Goal: Information Seeking & Learning: Learn about a topic

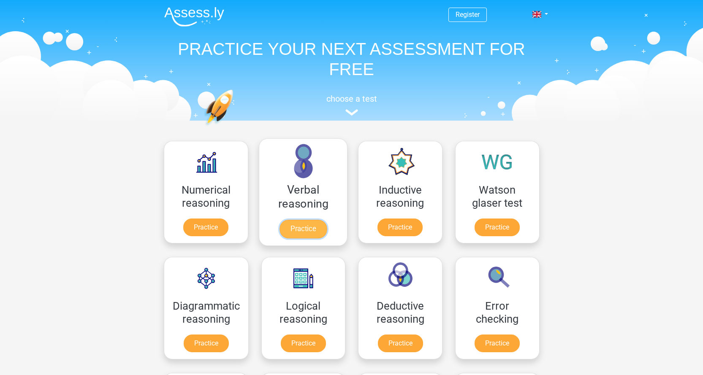
click at [309, 229] on link "Practice" at bounding box center [302, 229] width 47 height 19
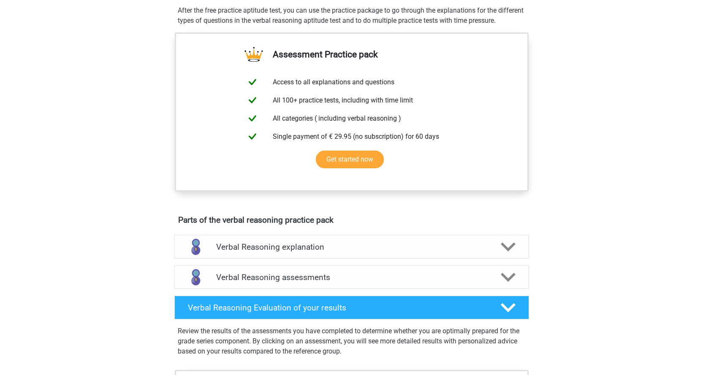
scroll to position [84, 0]
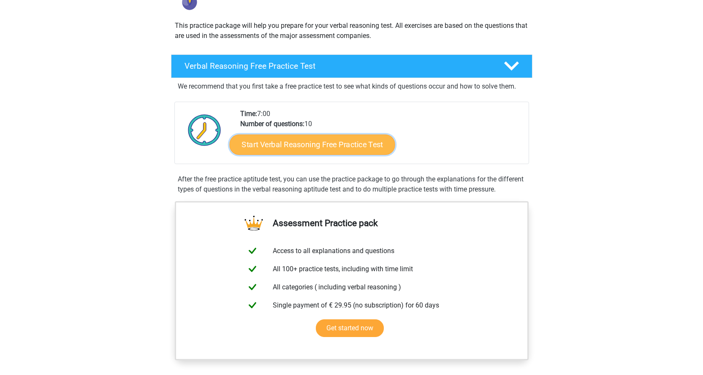
click at [318, 147] on link "Start Verbal Reasoning Free Practice Test" at bounding box center [312, 145] width 166 height 20
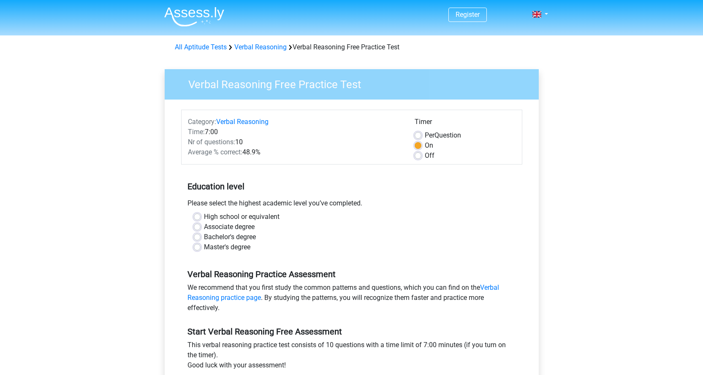
scroll to position [84, 0]
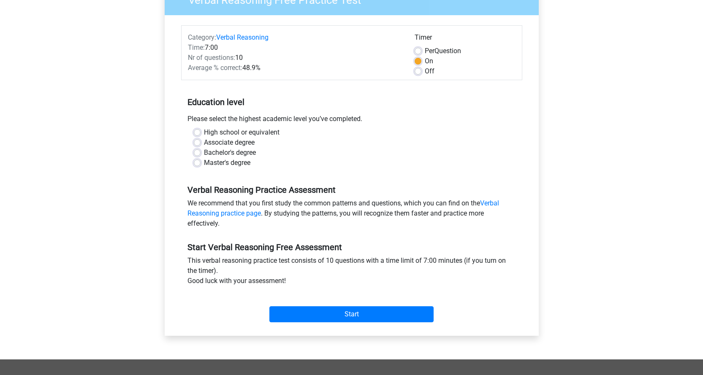
click at [204, 131] on label "High school or equivalent" at bounding box center [242, 133] width 76 height 10
click at [198, 131] on input "High school or equivalent" at bounding box center [197, 132] width 7 height 8
radio input "true"
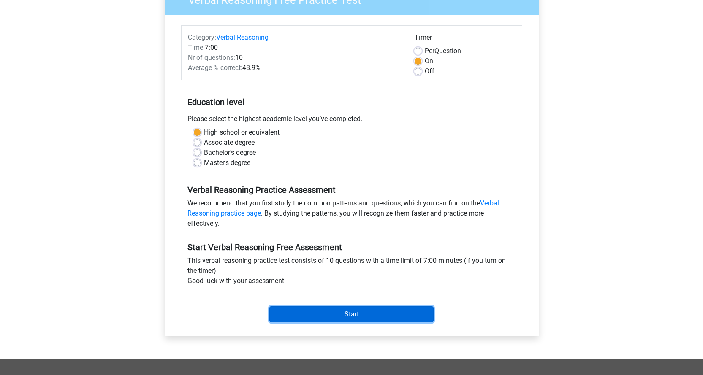
click at [355, 317] on input "Start" at bounding box center [351, 315] width 164 height 16
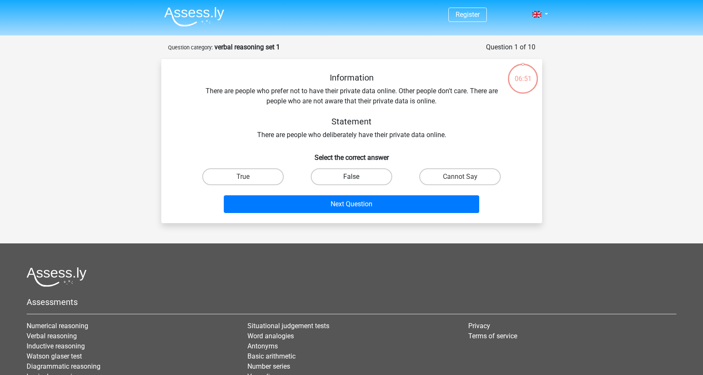
click at [369, 175] on label "False" at bounding box center [351, 176] width 81 height 17
click at [357, 177] on input "False" at bounding box center [353, 179] width 5 height 5
radio input "true"
click at [369, 175] on label "False" at bounding box center [351, 176] width 81 height 17
click at [357, 177] on input "False" at bounding box center [353, 179] width 5 height 5
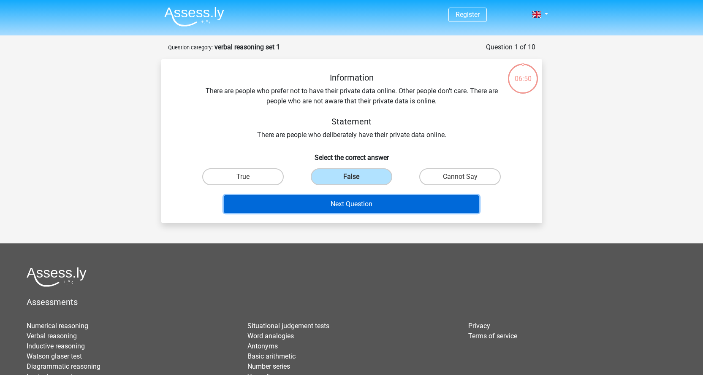
click at [372, 207] on button "Next Question" at bounding box center [351, 204] width 255 height 18
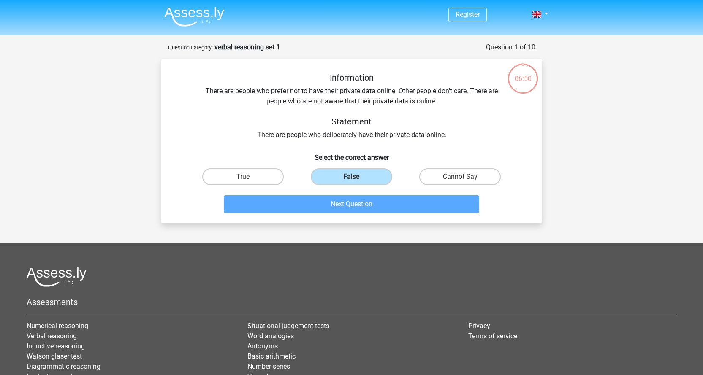
scroll to position [42, 0]
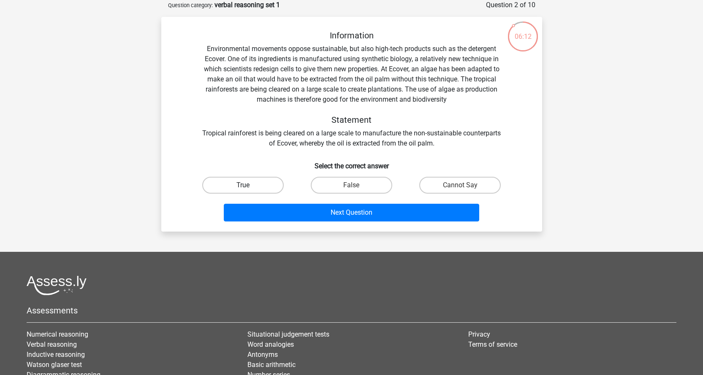
click at [257, 191] on label "True" at bounding box center [242, 185] width 81 height 17
click at [248, 191] on input "True" at bounding box center [245, 187] width 5 height 5
radio input "true"
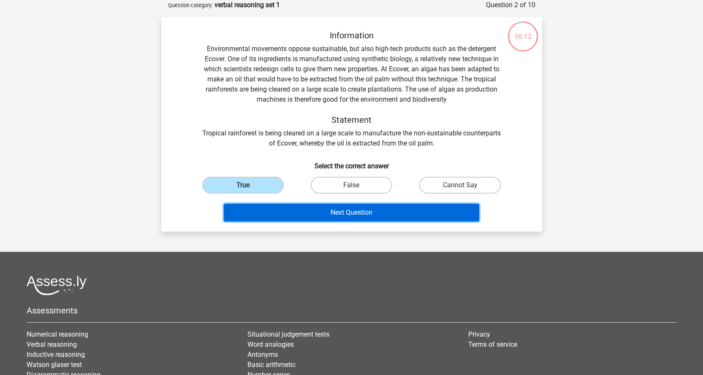
click at [347, 207] on button "Next Question" at bounding box center [351, 213] width 255 height 18
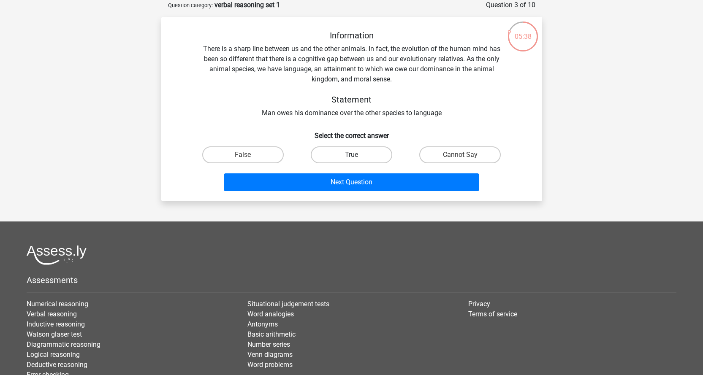
click at [333, 153] on label "True" at bounding box center [351, 155] width 81 height 17
click at [351, 155] on input "True" at bounding box center [353, 157] width 5 height 5
radio input "true"
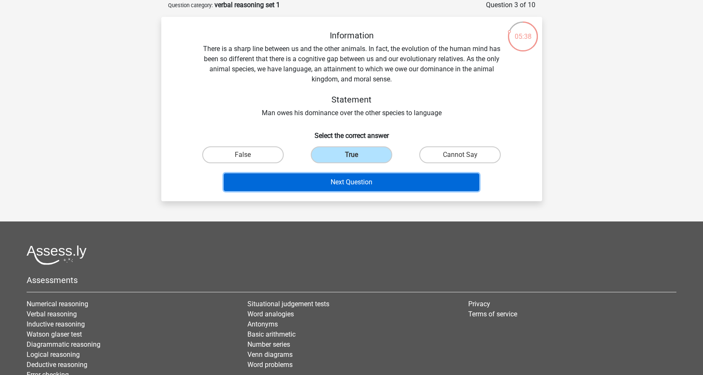
click at [350, 186] on button "Next Question" at bounding box center [351, 183] width 255 height 18
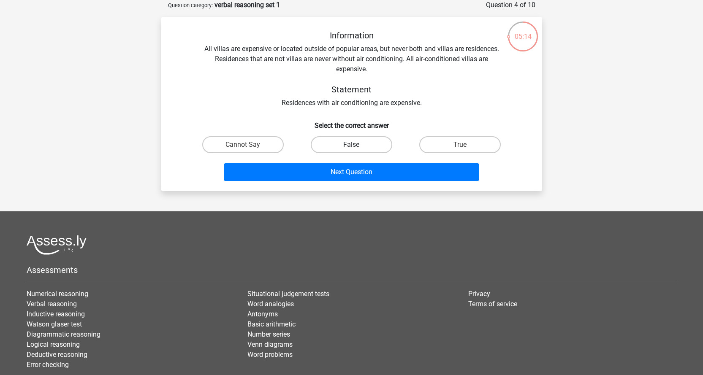
click at [369, 149] on label "False" at bounding box center [351, 144] width 81 height 17
click at [357, 149] on input "False" at bounding box center [353, 147] width 5 height 5
radio input "true"
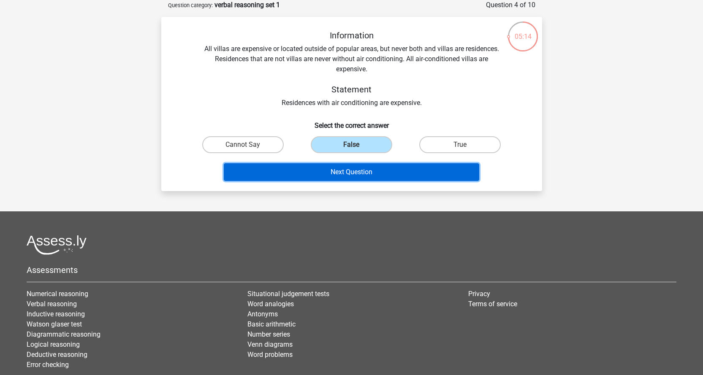
click at [374, 176] on button "Next Question" at bounding box center [351, 172] width 255 height 18
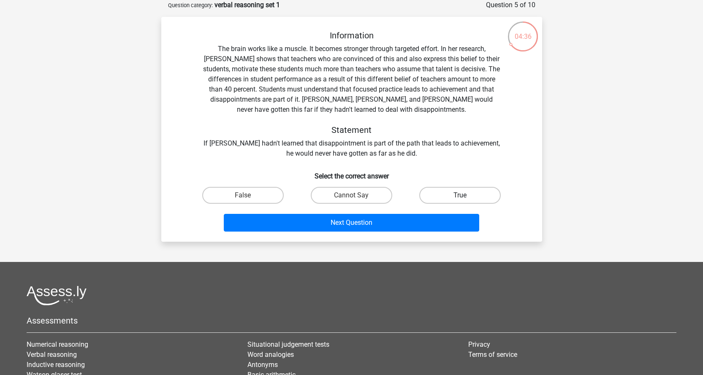
click at [481, 198] on label "True" at bounding box center [459, 195] width 81 height 17
click at [466, 198] on input "True" at bounding box center [462, 197] width 5 height 5
radio input "true"
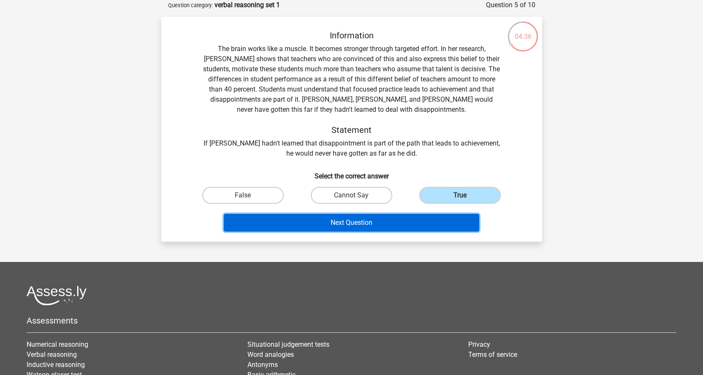
click at [418, 225] on button "Next Question" at bounding box center [351, 223] width 255 height 18
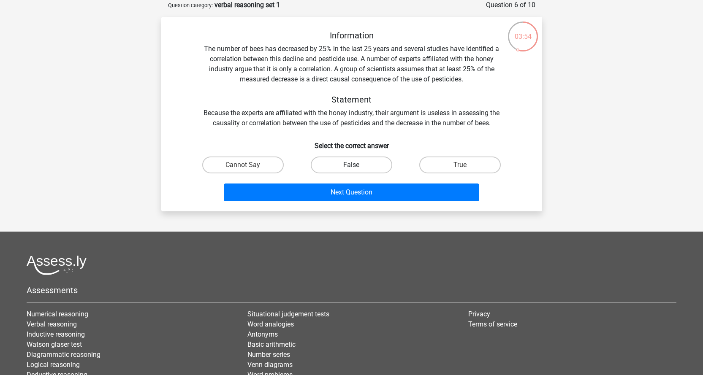
click at [343, 162] on label "False" at bounding box center [351, 165] width 81 height 17
click at [351, 165] on input "False" at bounding box center [353, 167] width 5 height 5
radio input "true"
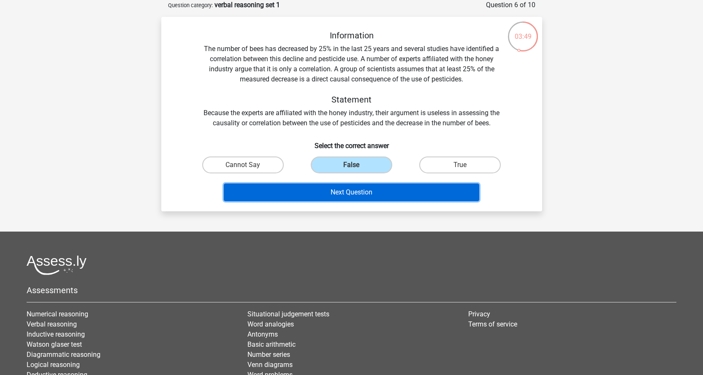
click at [329, 191] on button "Next Question" at bounding box center [351, 193] width 255 height 18
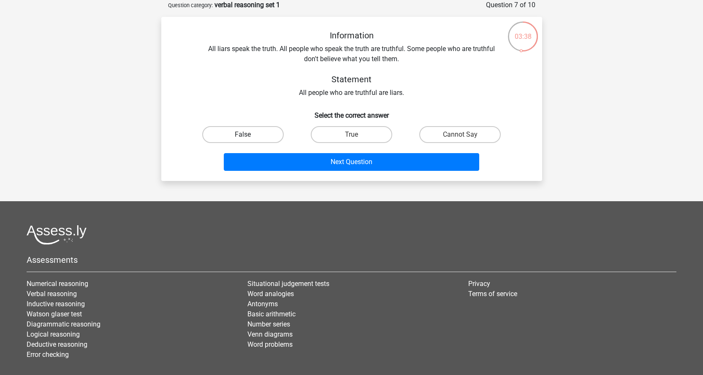
drag, startPoint x: 271, startPoint y: 130, endPoint x: 275, endPoint y: 134, distance: 5.4
click at [271, 131] on label "False" at bounding box center [242, 134] width 81 height 17
click at [248, 135] on input "False" at bounding box center [245, 137] width 5 height 5
radio input "true"
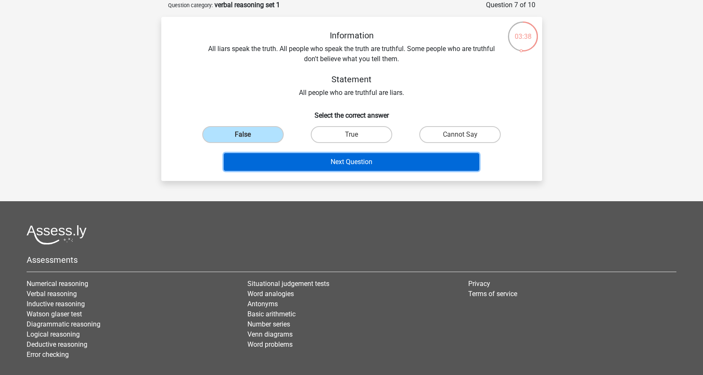
click at [312, 163] on button "Next Question" at bounding box center [351, 162] width 255 height 18
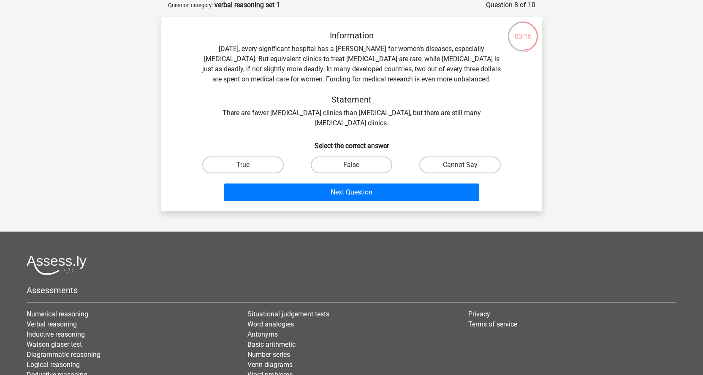
click at [348, 168] on label "False" at bounding box center [351, 165] width 81 height 17
click at [351, 168] on input "False" at bounding box center [353, 167] width 5 height 5
radio input "true"
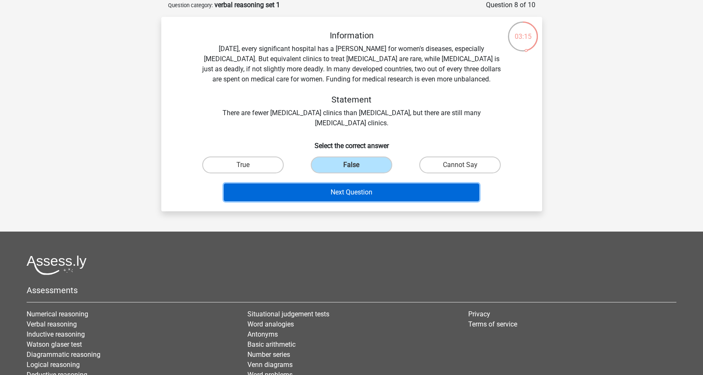
click at [352, 196] on button "Next Question" at bounding box center [351, 193] width 255 height 18
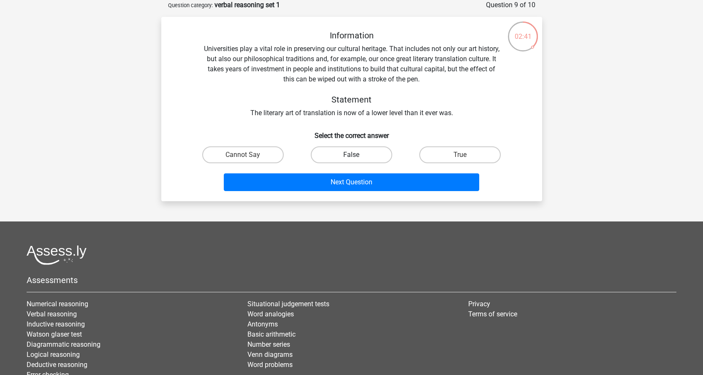
click at [369, 155] on label "False" at bounding box center [351, 155] width 81 height 17
click at [357, 155] on input "False" at bounding box center [353, 157] width 5 height 5
radio input "true"
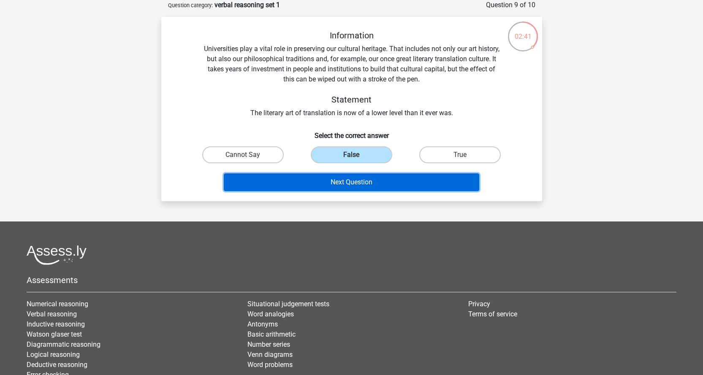
click at [364, 184] on button "Next Question" at bounding box center [351, 183] width 255 height 18
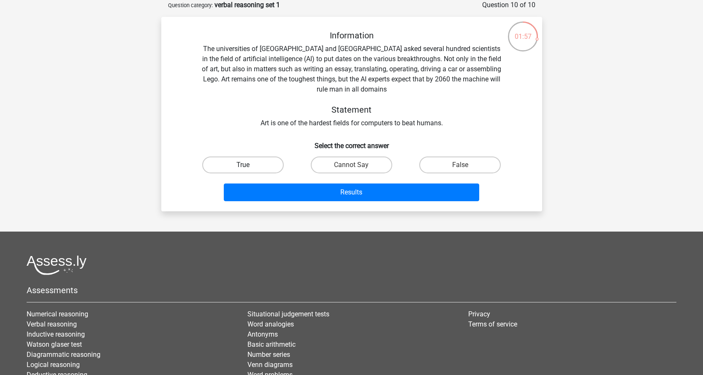
click at [241, 168] on label "True" at bounding box center [242, 165] width 81 height 17
click at [243, 168] on input "True" at bounding box center [245, 167] width 5 height 5
radio input "true"
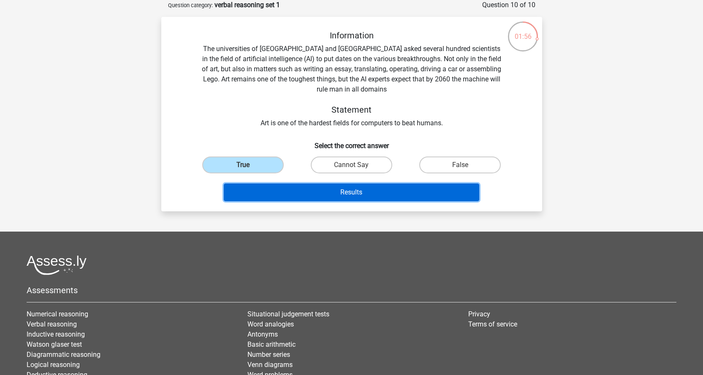
click at [326, 192] on button "Results" at bounding box center [351, 193] width 255 height 18
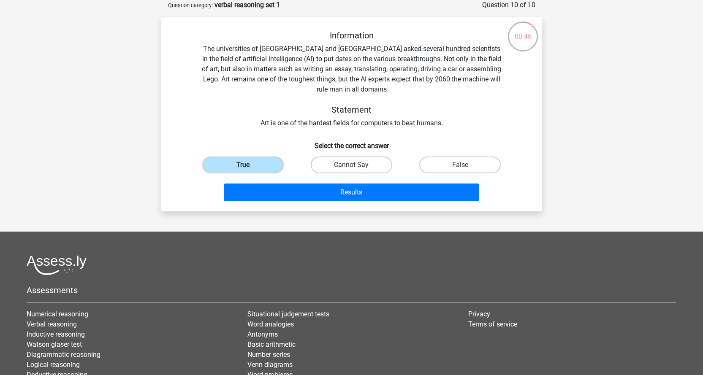
scroll to position [0, 0]
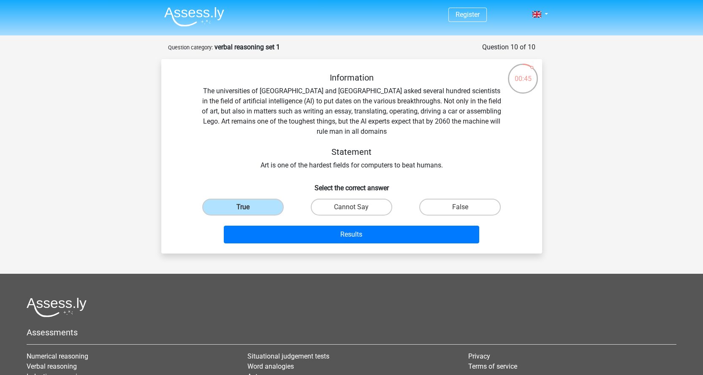
click at [192, 17] on img at bounding box center [194, 17] width 60 height 20
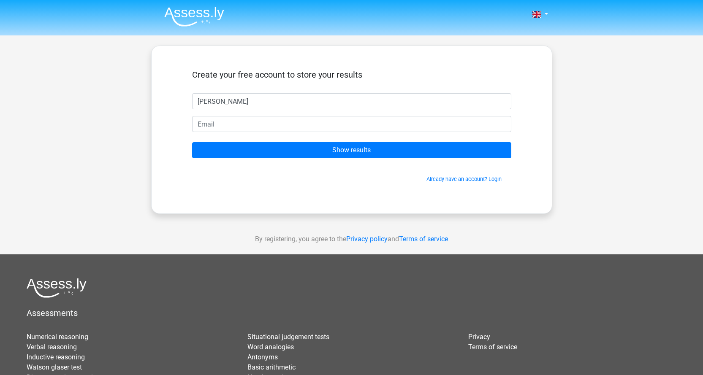
type input "[PERSON_NAME]"
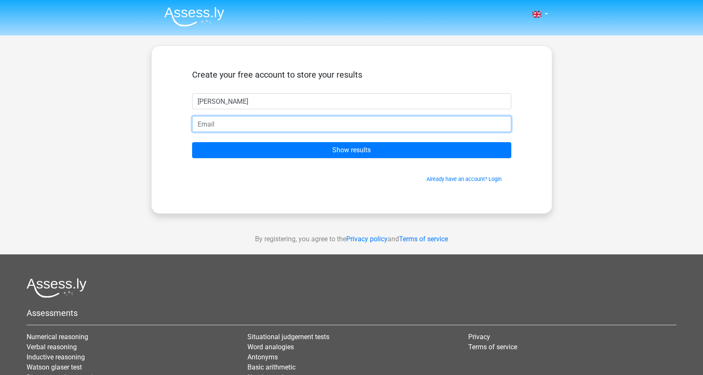
click at [409, 119] on input "email" at bounding box center [351, 124] width 319 height 16
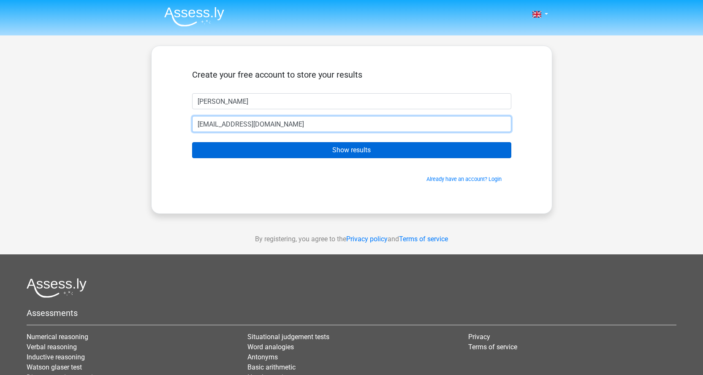
type input "[EMAIL_ADDRESS][DOMAIN_NAME]"
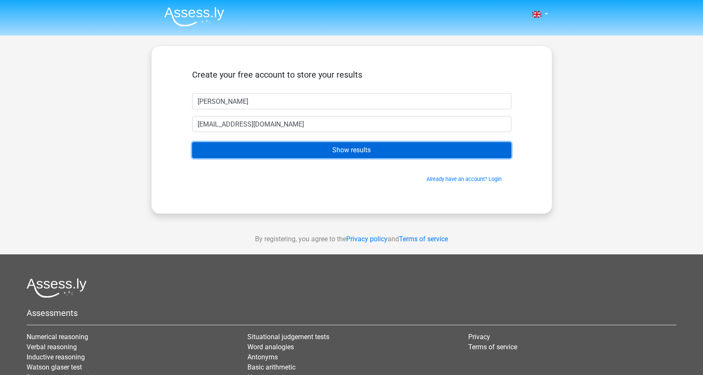
click at [370, 151] on input "Show results" at bounding box center [351, 150] width 319 height 16
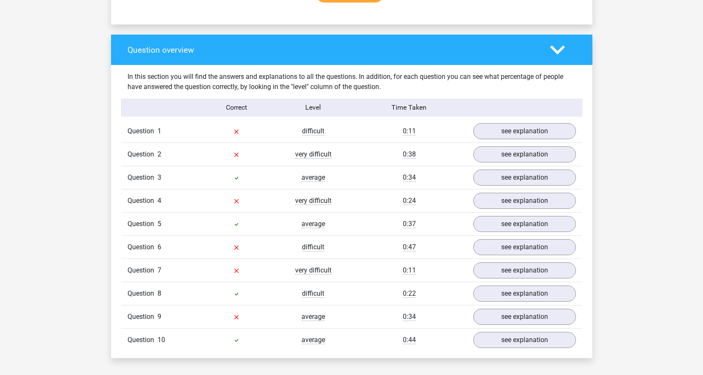
scroll to position [633, 0]
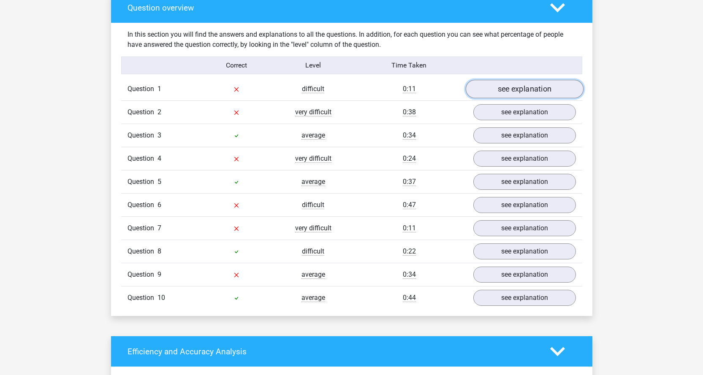
click at [533, 88] on link "see explanation" at bounding box center [524, 89] width 118 height 19
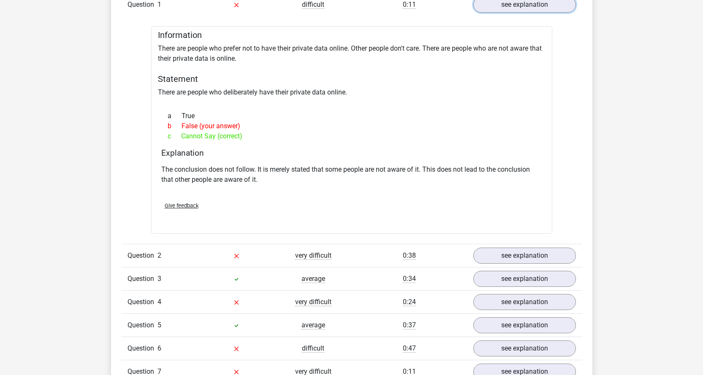
scroll to position [802, 0]
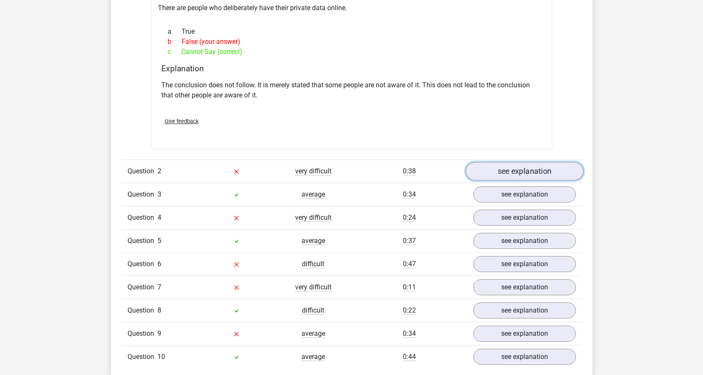
click at [519, 173] on link "see explanation" at bounding box center [524, 171] width 118 height 19
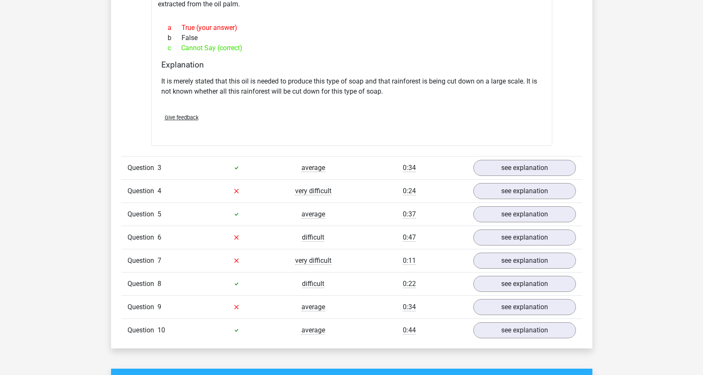
scroll to position [1140, 0]
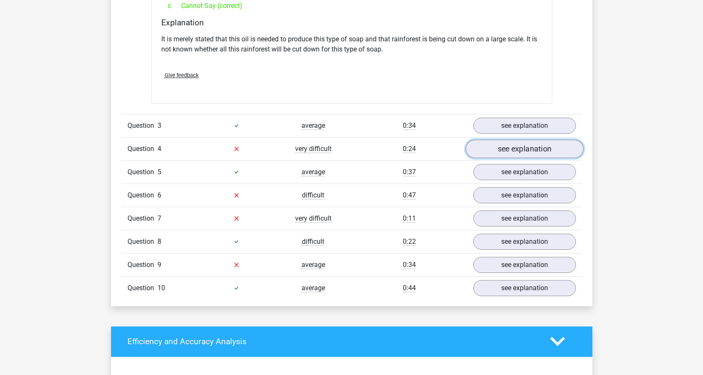
click at [513, 156] on link "see explanation" at bounding box center [524, 149] width 118 height 19
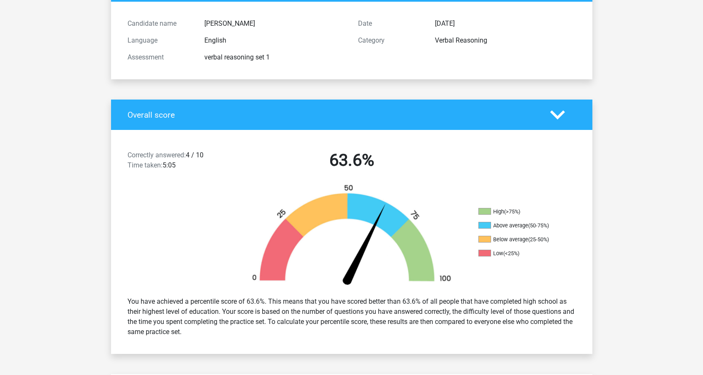
scroll to position [0, 0]
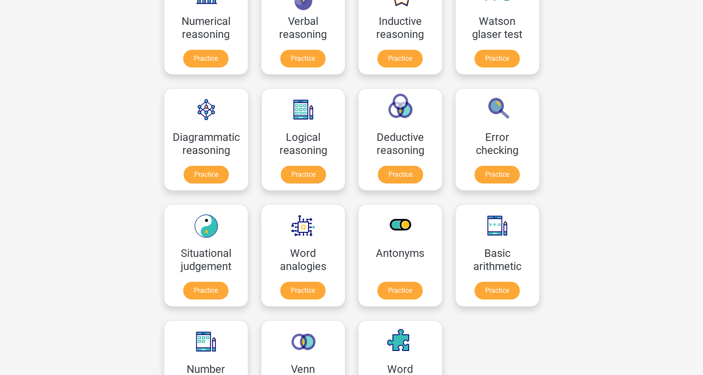
scroll to position [211, 0]
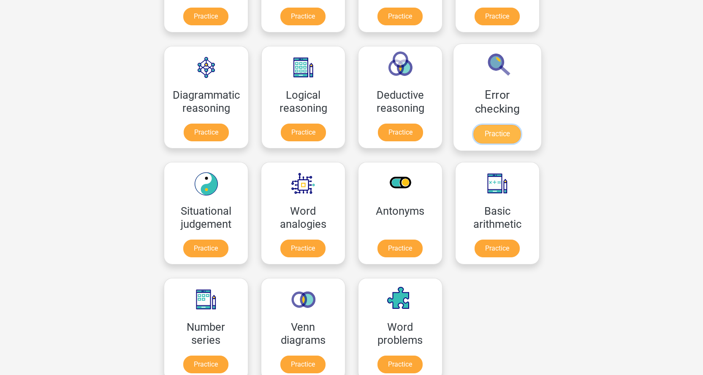
click at [510, 133] on link "Practice" at bounding box center [496, 134] width 47 height 19
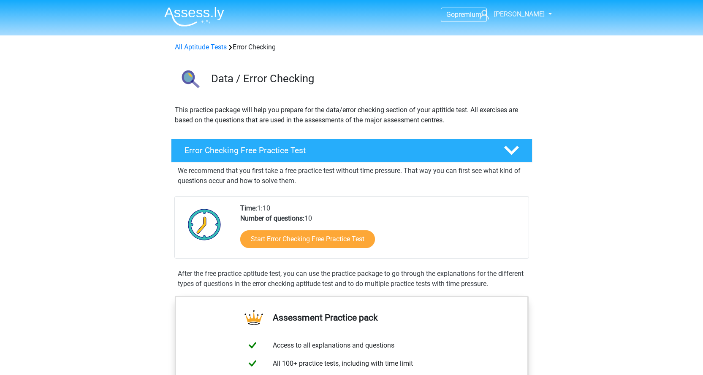
scroll to position [169, 0]
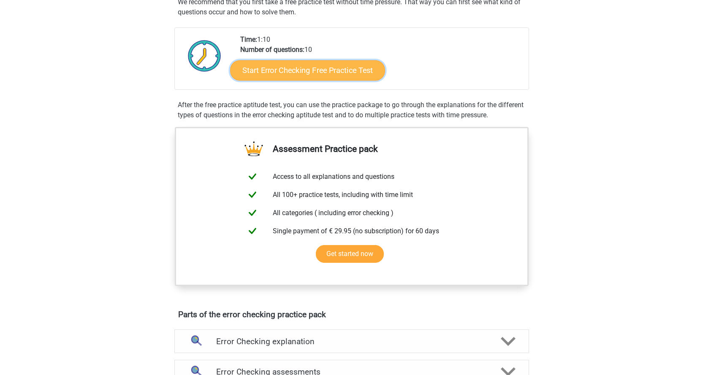
click at [307, 66] on link "Start Error Checking Free Practice Test" at bounding box center [307, 70] width 155 height 20
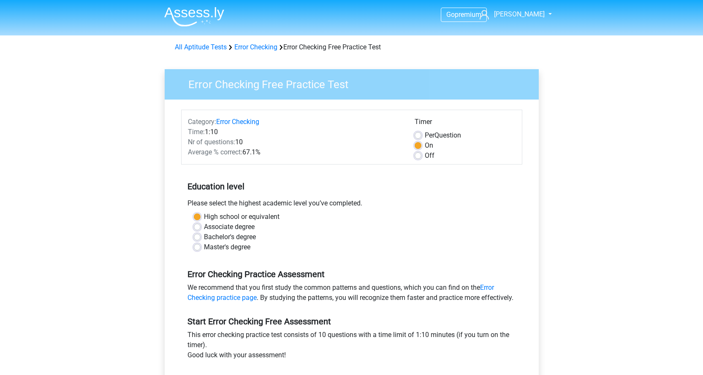
scroll to position [84, 0]
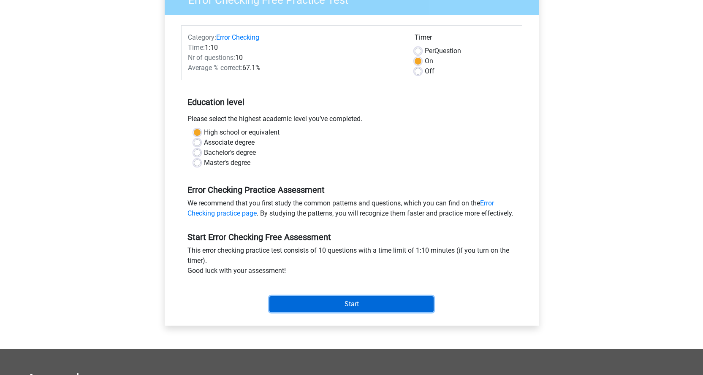
click at [347, 312] on input "Start" at bounding box center [351, 304] width 164 height 16
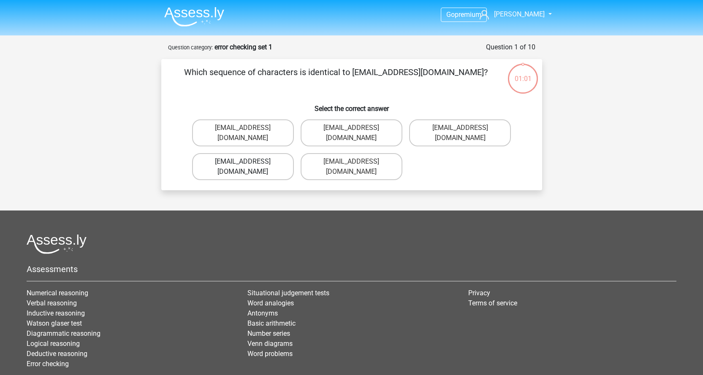
click at [260, 153] on label "[EMAIL_ADDRESS][DOMAIN_NAME]" at bounding box center [243, 166] width 102 height 27
click at [248, 162] on input "[EMAIL_ADDRESS][DOMAIN_NAME]" at bounding box center [245, 164] width 5 height 5
radio input "true"
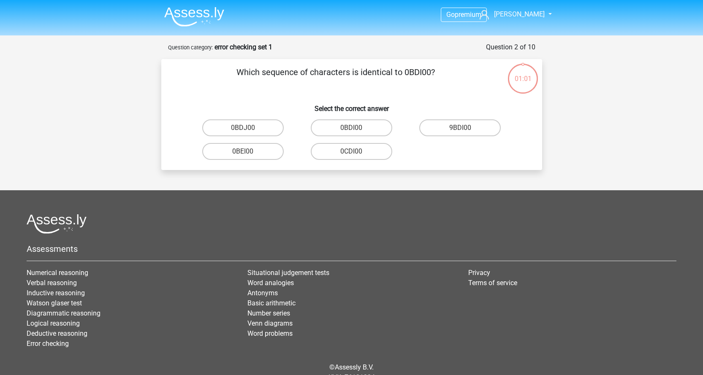
scroll to position [38, 0]
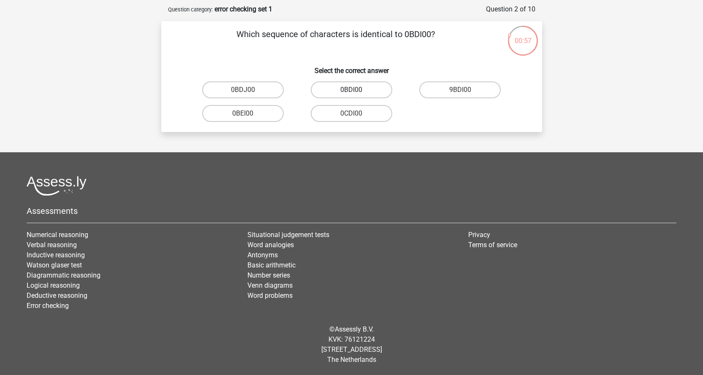
click at [361, 92] on label "0BDI00" at bounding box center [351, 89] width 81 height 17
click at [357, 92] on input "0BDI00" at bounding box center [353, 92] width 5 height 5
radio input "true"
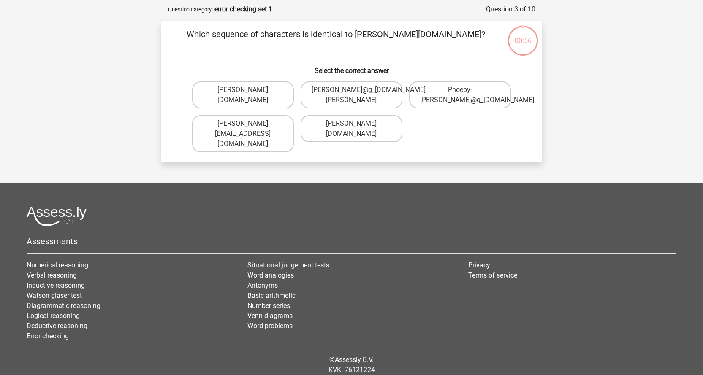
scroll to position [42, 0]
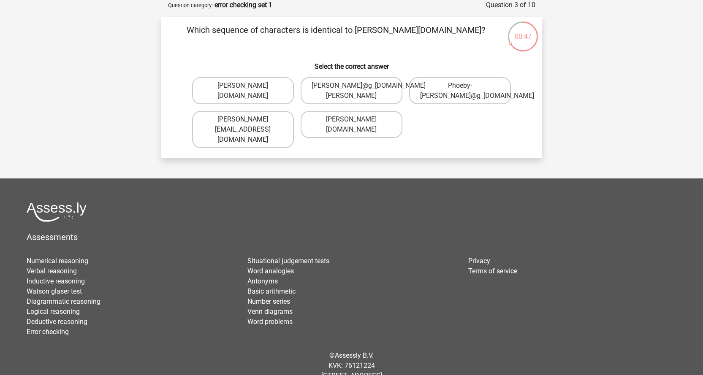
click at [268, 130] on label "[PERSON_NAME][EMAIL_ADDRESS][DOMAIN_NAME]" at bounding box center [243, 129] width 102 height 37
click at [248, 125] on input "[PERSON_NAME][EMAIL_ADDRESS][DOMAIN_NAME]" at bounding box center [245, 121] width 5 height 5
radio input "true"
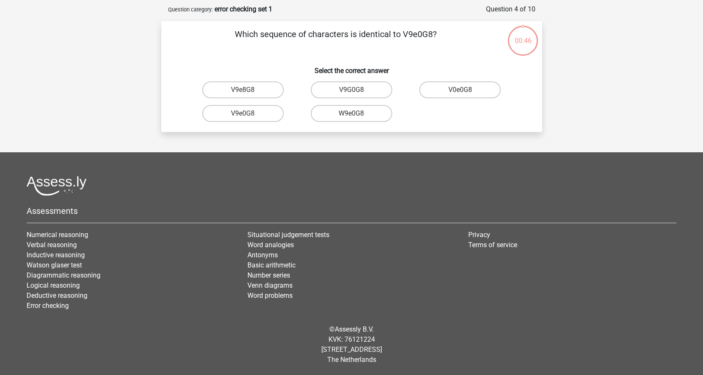
scroll to position [38, 0]
click at [255, 113] on label "V9e0G8" at bounding box center [242, 113] width 81 height 17
click at [248, 114] on input "V9e0G8" at bounding box center [245, 116] width 5 height 5
radio input "true"
click at [466, 90] on label "91051S" at bounding box center [459, 89] width 81 height 17
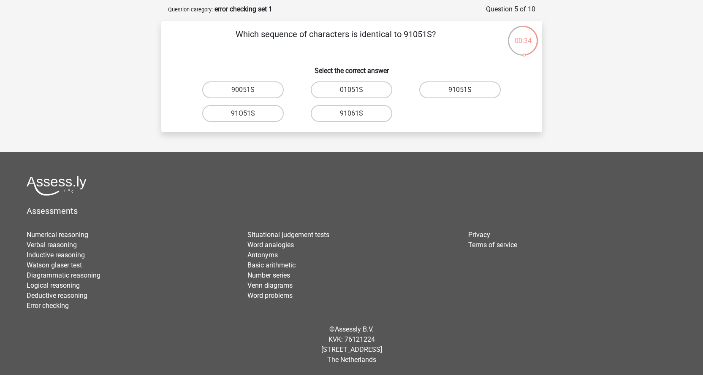
click at [466, 90] on input "91051S" at bounding box center [462, 92] width 5 height 5
radio input "true"
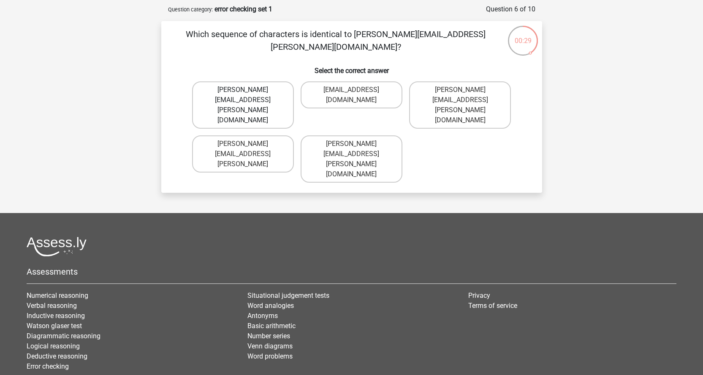
click at [267, 92] on label "Connor.Paterson@mailme.com" at bounding box center [243, 104] width 102 height 47
click at [248, 92] on input "Connor.Paterson@mailme.com" at bounding box center [245, 92] width 5 height 5
radio input "true"
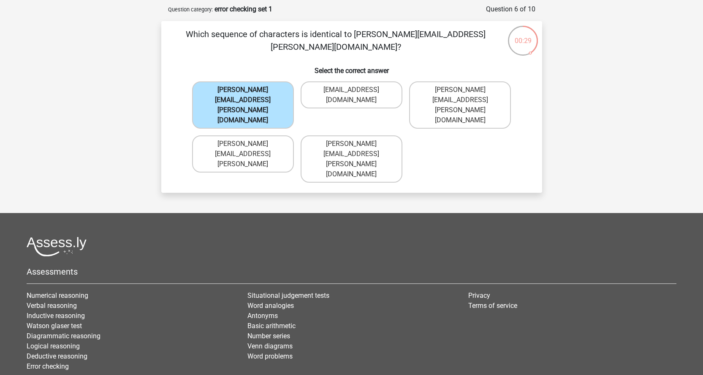
scroll to position [42, 0]
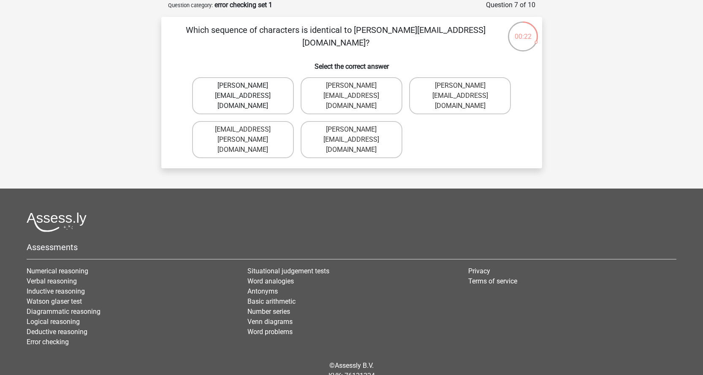
click at [268, 97] on label "Ava-Carroll@mailme.uk.com" at bounding box center [243, 95] width 102 height 37
click at [248, 91] on input "Ava-Carroll@mailme.uk.com" at bounding box center [245, 88] width 5 height 5
radio input "true"
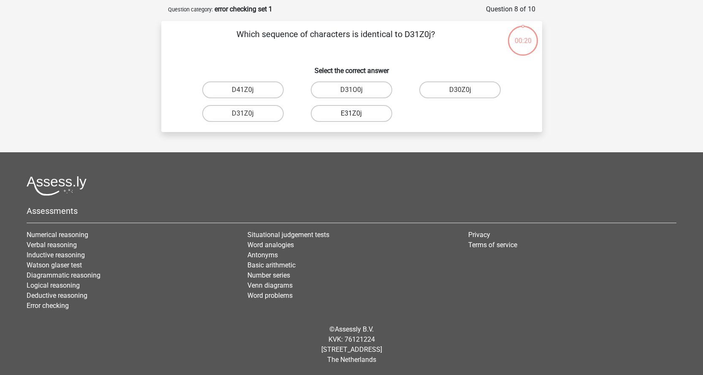
scroll to position [38, 0]
click at [258, 116] on label "D31Z0j" at bounding box center [242, 113] width 81 height 17
click at [248, 116] on input "D31Z0j" at bounding box center [245, 116] width 5 height 5
radio input "true"
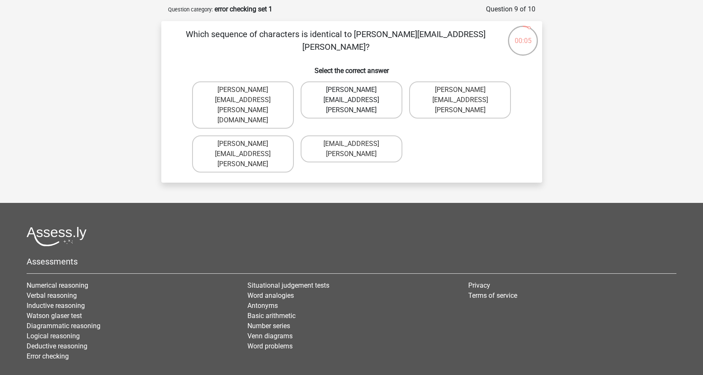
click at [361, 94] on label "Arthur.Bradley@mailme.coo" at bounding box center [352, 99] width 102 height 37
click at [357, 94] on input "Arthur.Bradley@mailme.coo" at bounding box center [353, 92] width 5 height 5
radio input "true"
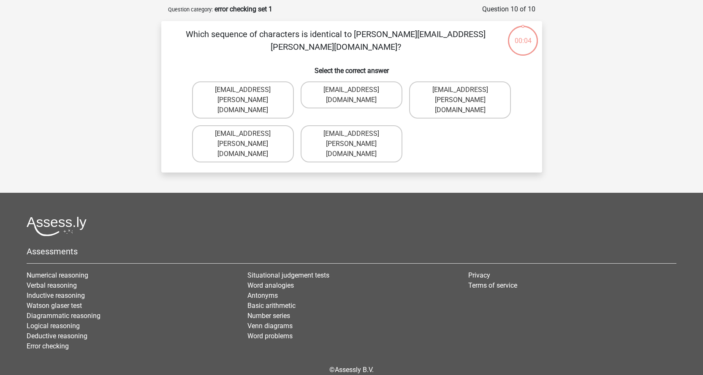
scroll to position [42, 0]
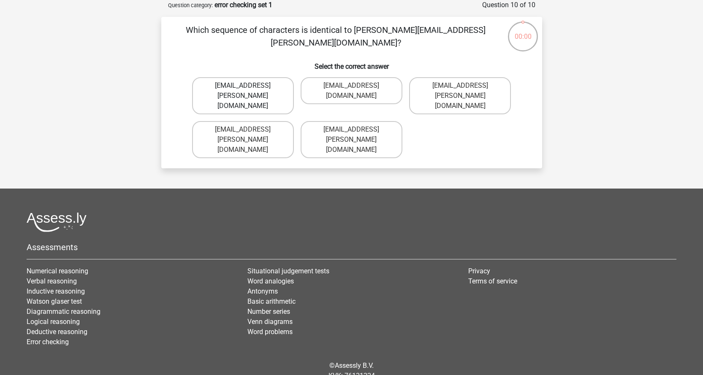
click at [256, 89] on label "[EMAIL_ADDRESS][PERSON_NAME][DOMAIN_NAME]" at bounding box center [243, 95] width 102 height 37
click at [248, 89] on input "[EMAIL_ADDRESS][PERSON_NAME][DOMAIN_NAME]" at bounding box center [245, 88] width 5 height 5
radio input "true"
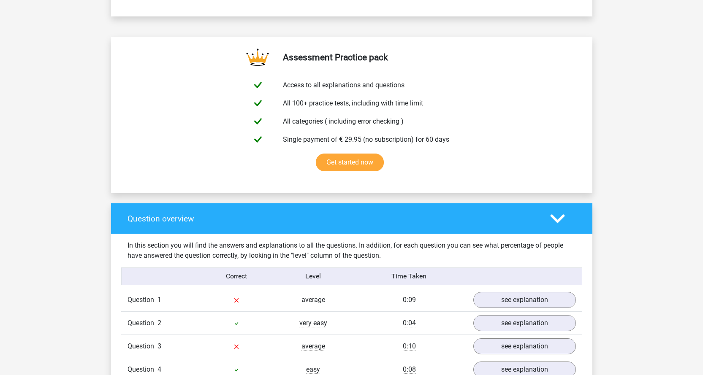
scroll to position [633, 0]
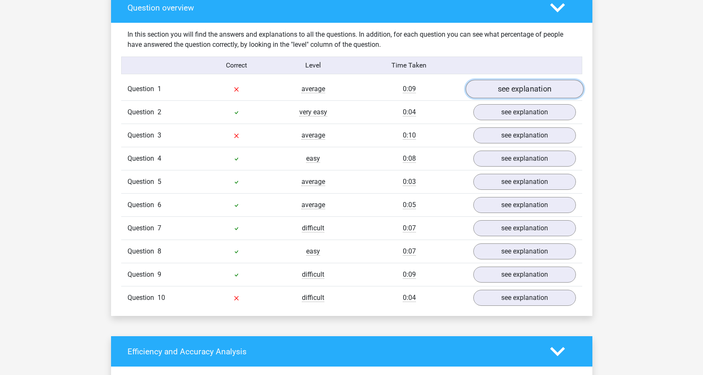
click at [537, 90] on link "see explanation" at bounding box center [524, 89] width 118 height 19
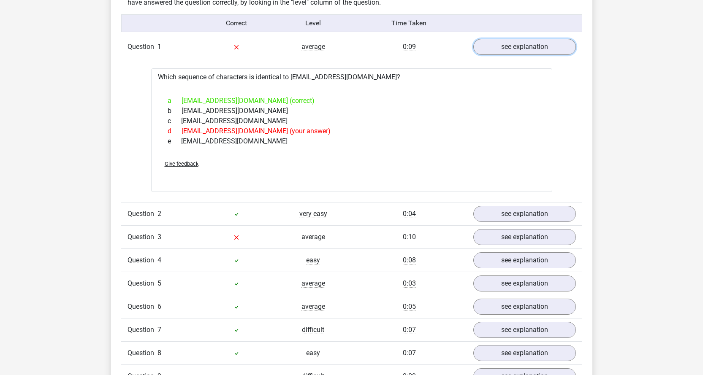
scroll to position [760, 0]
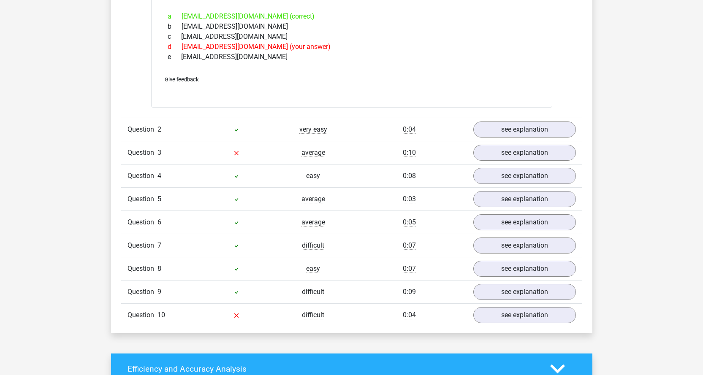
click at [528, 163] on div "Question 3 average 0:10 see explanation" at bounding box center [351, 152] width 461 height 23
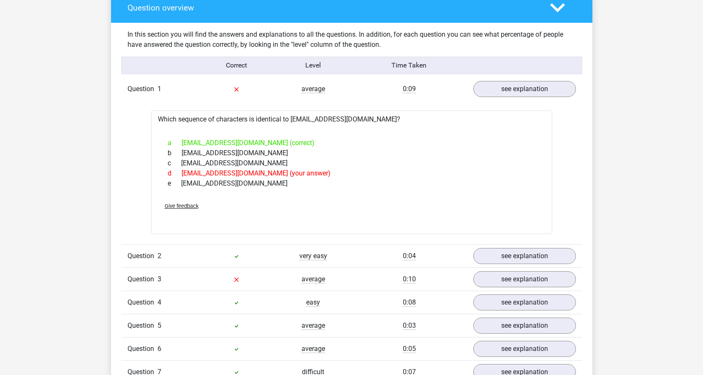
scroll to position [802, 0]
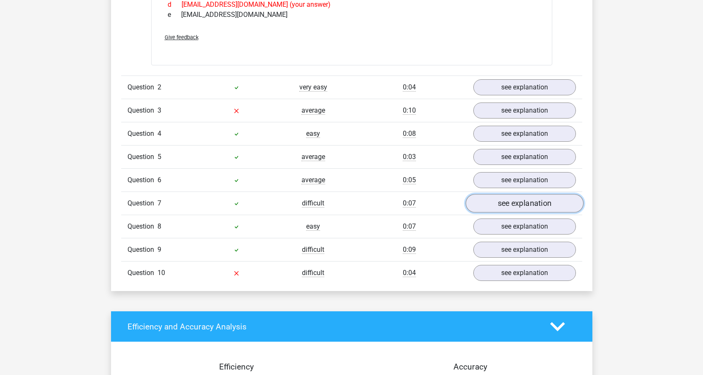
click at [509, 205] on link "see explanation" at bounding box center [524, 203] width 118 height 19
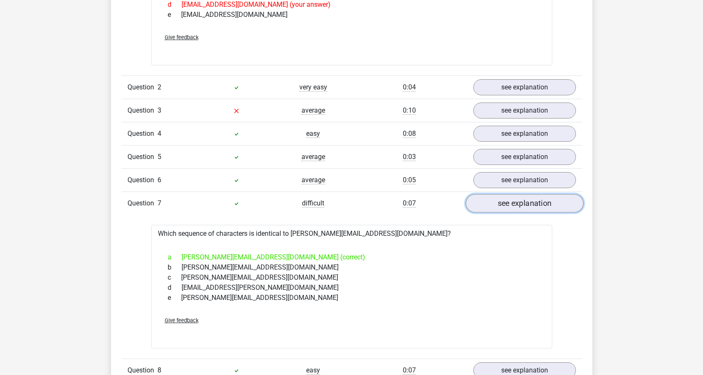
click at [504, 209] on link "see explanation" at bounding box center [524, 203] width 118 height 19
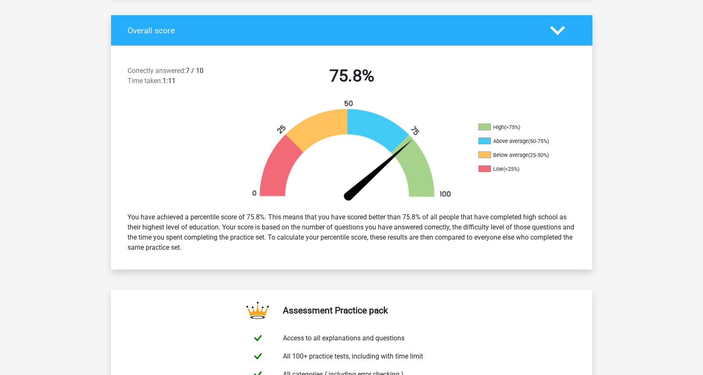
scroll to position [0, 0]
